Goal: Transaction & Acquisition: Register for event/course

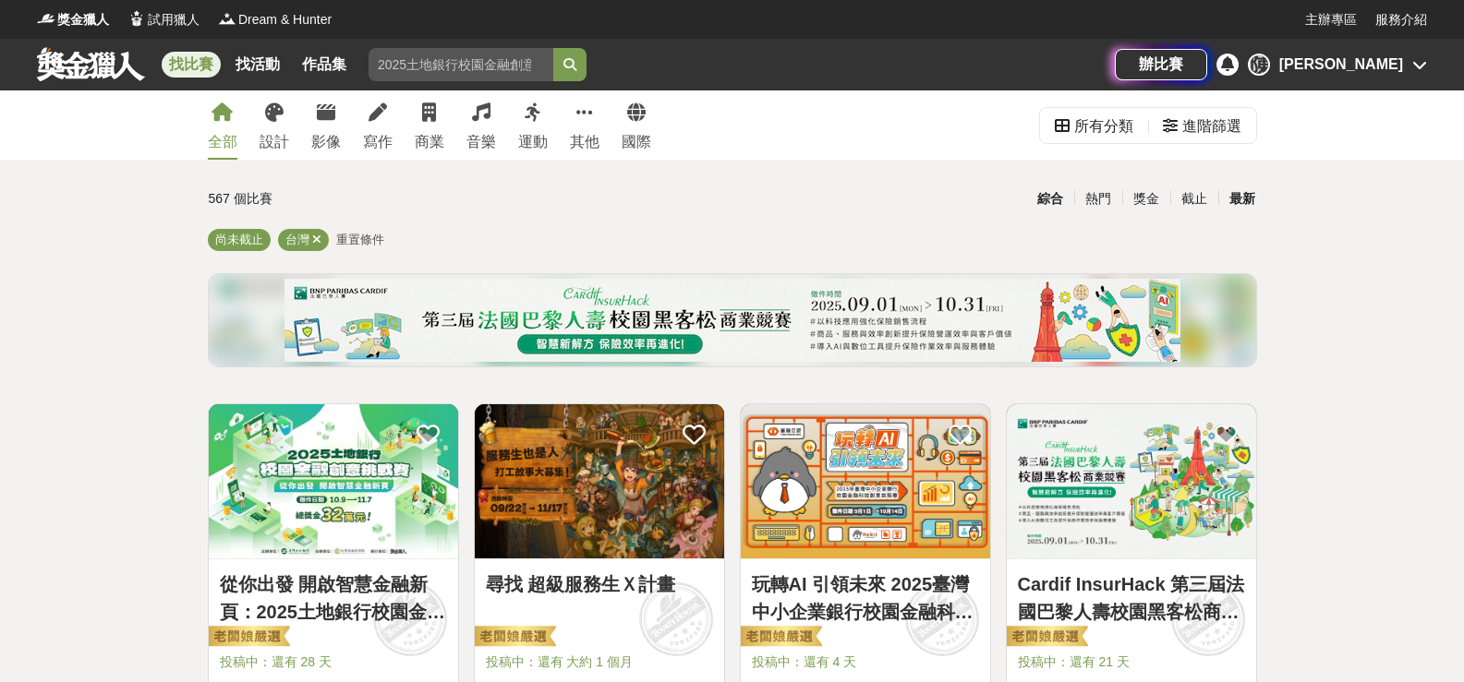
click at [1252, 196] on div "最新" at bounding box center [1242, 199] width 48 height 32
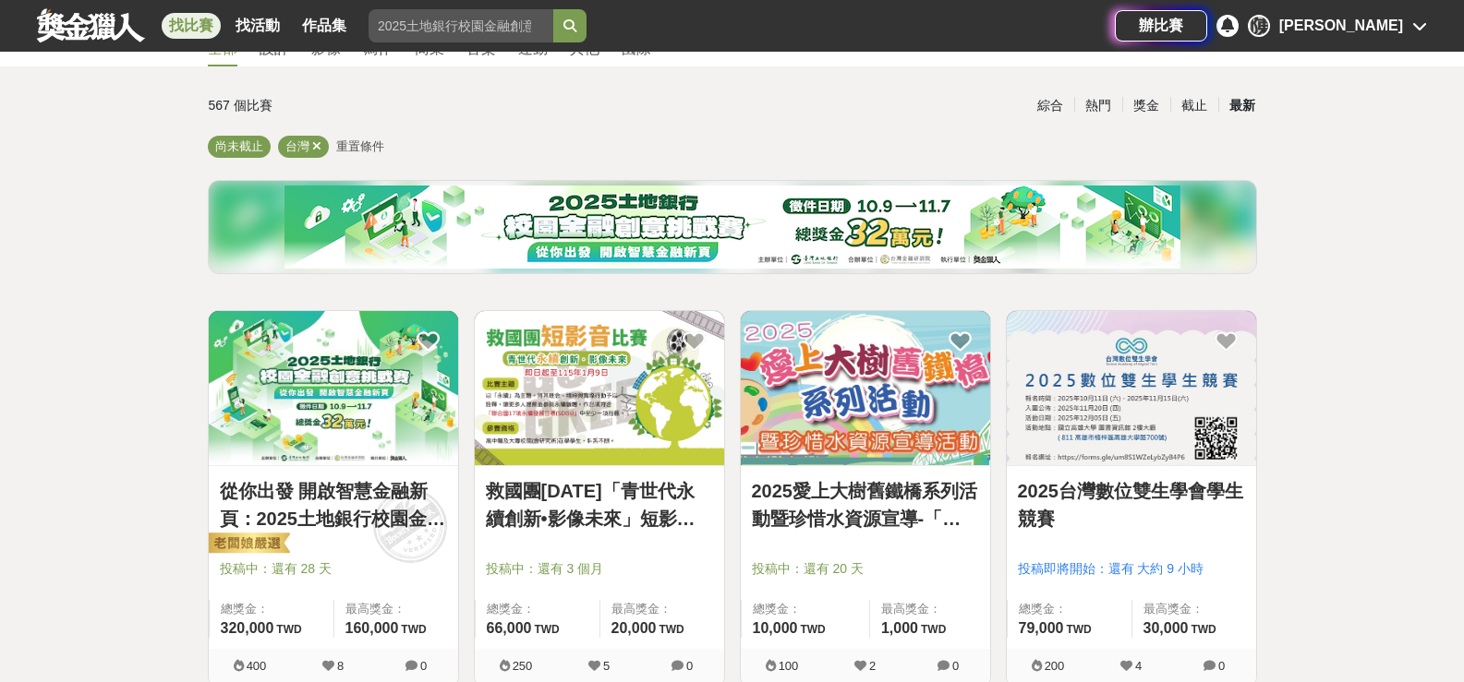
scroll to position [92, 0]
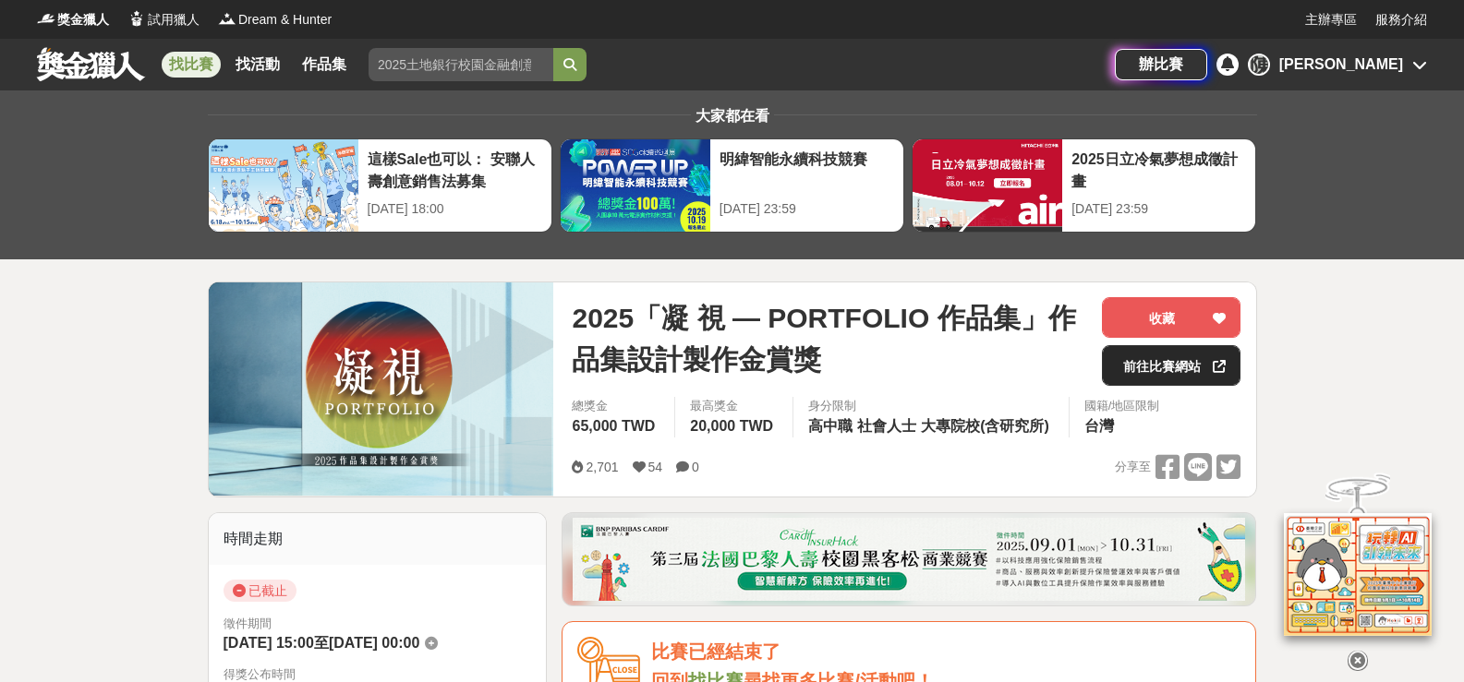
click at [1196, 361] on link "前往比賽網站" at bounding box center [1171, 365] width 139 height 41
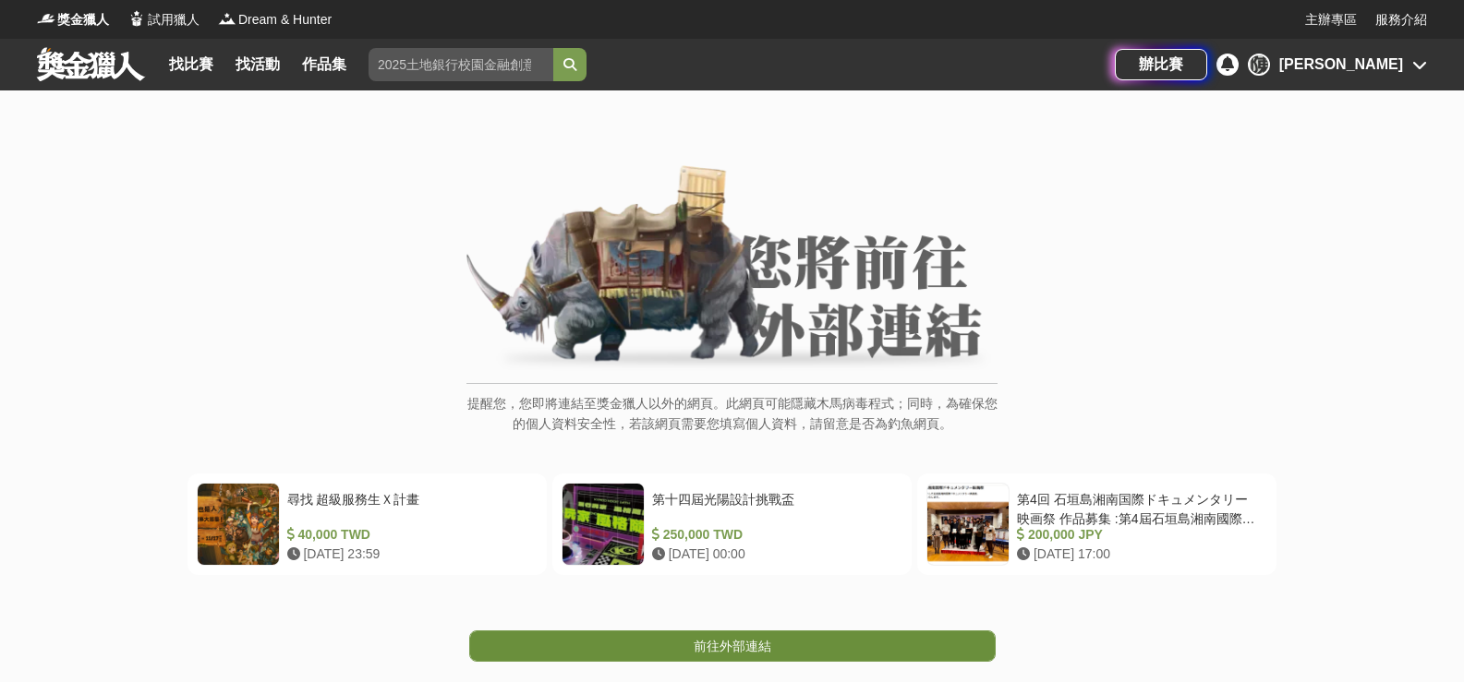
click at [728, 647] on span "前往外部連結" at bounding box center [732, 646] width 78 height 15
